Goal: Task Accomplishment & Management: Use online tool/utility

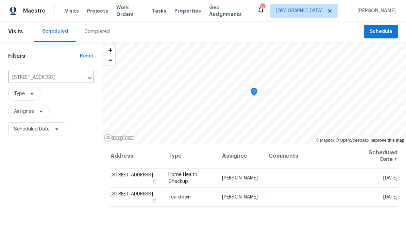
click at [32, 10] on span "Maestro" at bounding box center [34, 10] width 22 height 7
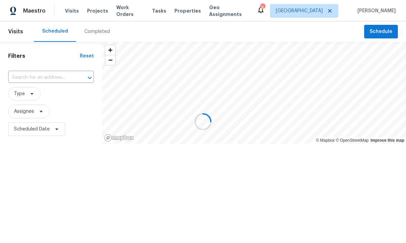
click at [37, 84] on div at bounding box center [203, 121] width 406 height 243
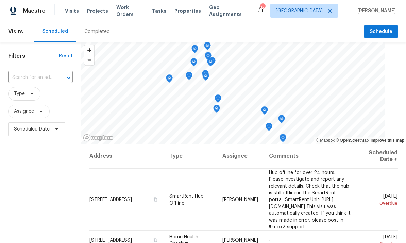
click at [37, 73] on input "text" at bounding box center [31, 77] width 46 height 11
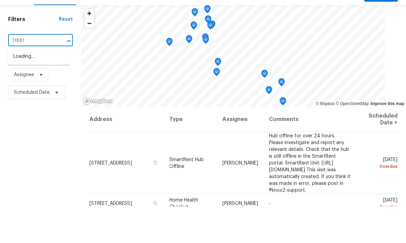
type input "11881"
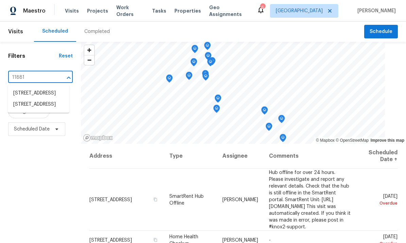
click at [40, 88] on li "[STREET_ADDRESS]" at bounding box center [38, 93] width 61 height 11
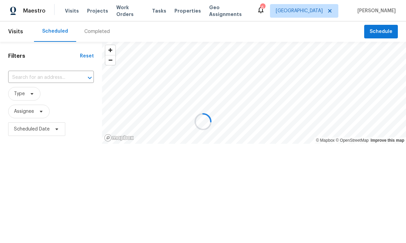
type input "[STREET_ADDRESS]"
click at [67, 74] on input "[STREET_ADDRESS]" at bounding box center [41, 77] width 67 height 11
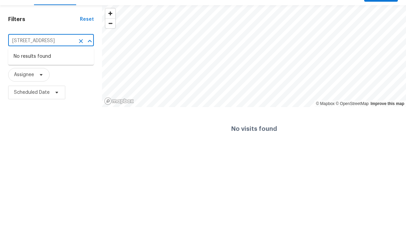
click at [82, 73] on button "Clear" at bounding box center [81, 78] width 10 height 10
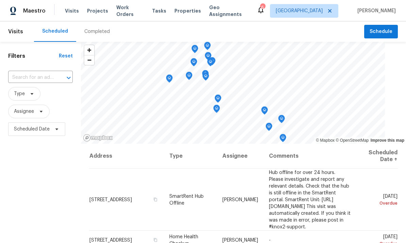
click at [38, 79] on input "text" at bounding box center [31, 77] width 46 height 11
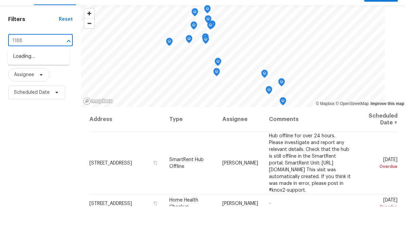
type input "11881"
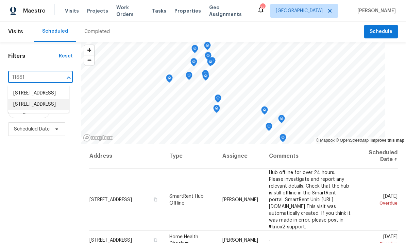
click at [39, 99] on li "11881 Terra Vista Way Unit 116, Los Angeles, CA 91342" at bounding box center [38, 104] width 61 height 11
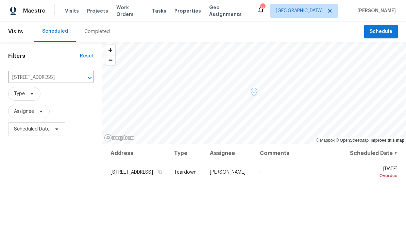
click at [0, 0] on icon at bounding box center [0, 0] width 0 height 0
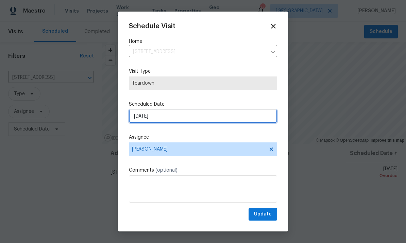
click at [190, 114] on input "9/22/2025" at bounding box center [203, 116] width 148 height 14
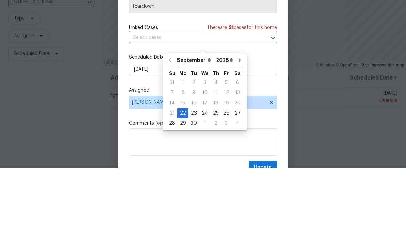
scroll to position [25, 0]
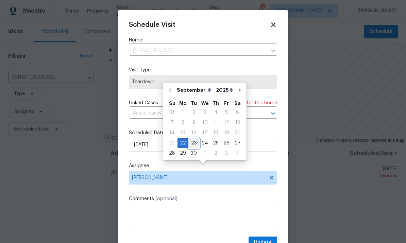
click at [193, 138] on div "23" at bounding box center [193, 143] width 11 height 10
type input "9/23/2025"
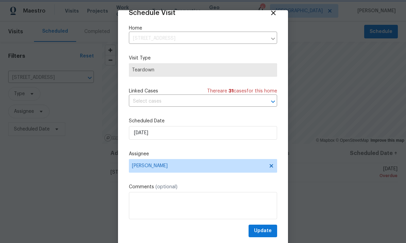
scroll to position [13, 0]
click at [264, 231] on span "Update" at bounding box center [263, 231] width 18 height 8
